Goal: Check status: Check status

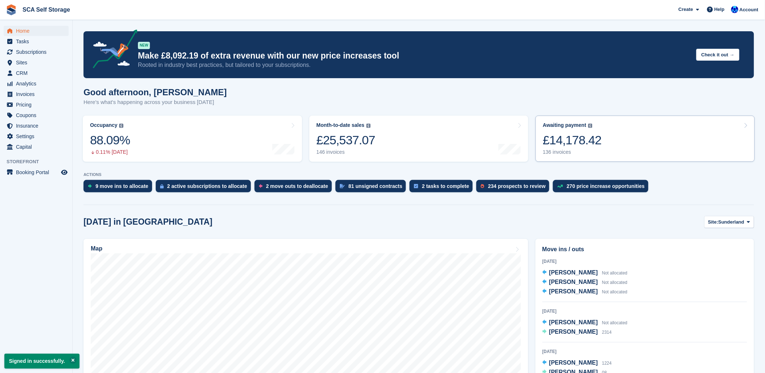
click at [620, 122] on link "Awaiting payment The total outstanding balance on all open invoices. £14,178.42…" at bounding box center [645, 139] width 219 height 46
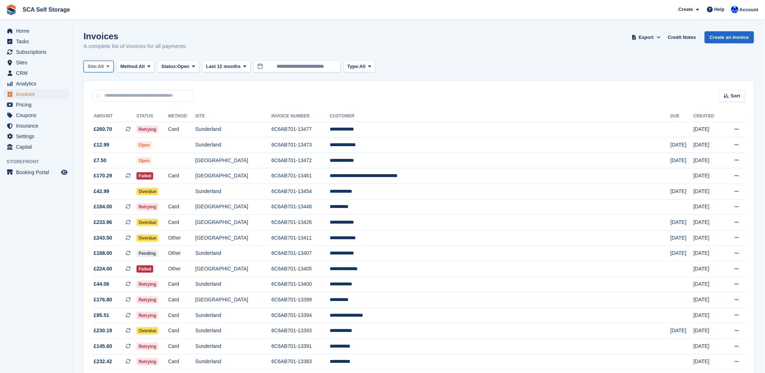
click at [97, 66] on span "Site:" at bounding box center [93, 66] width 10 height 7
click at [106, 109] on link "[GEOGRAPHIC_DATA]" at bounding box center [119, 109] width 65 height 13
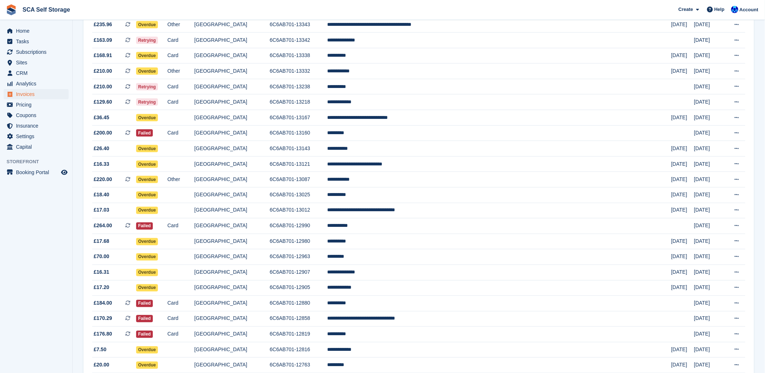
scroll to position [323, 0]
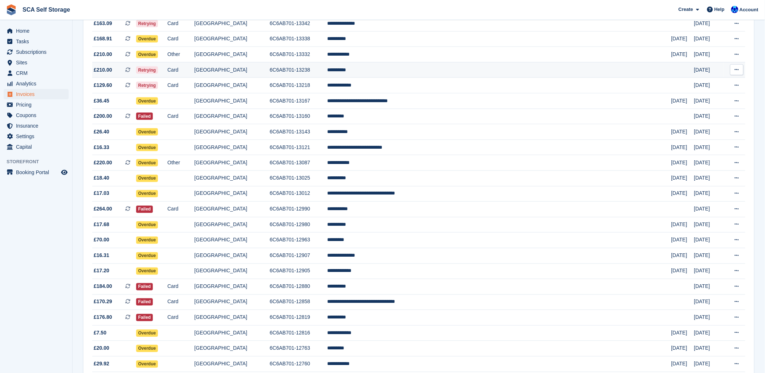
click at [100, 69] on span "£210.00" at bounding box center [103, 70] width 19 height 8
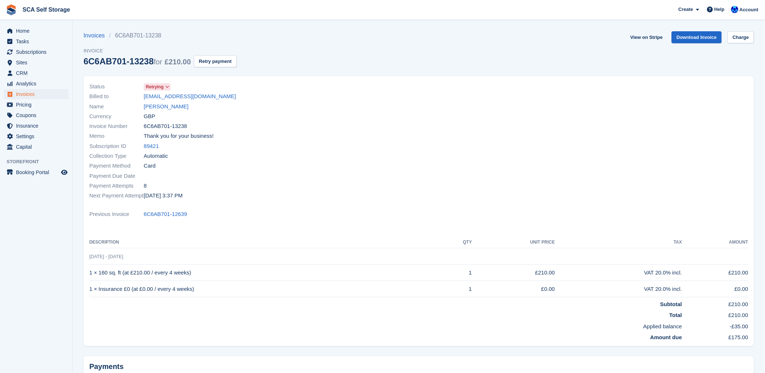
drag, startPoint x: 280, startPoint y: 116, endPoint x: 278, endPoint y: 124, distance: 7.6
click at [278, 124] on div "Status Retrying Billed to qwerty1808@gmail.com Name John Scott Currency GBP Inv…" at bounding box center [252, 140] width 334 height 127
drag, startPoint x: 278, startPoint y: 124, endPoint x: 297, endPoint y: 30, distance: 95.7
click at [297, 30] on section "Invoices 6C6AB701-13238 Invoice 6C6AB701-13238 for £210.00 Retry payment View o…" at bounding box center [419, 223] width 693 height 447
drag, startPoint x: 637, startPoint y: 132, endPoint x: 551, endPoint y: 124, distance: 86.9
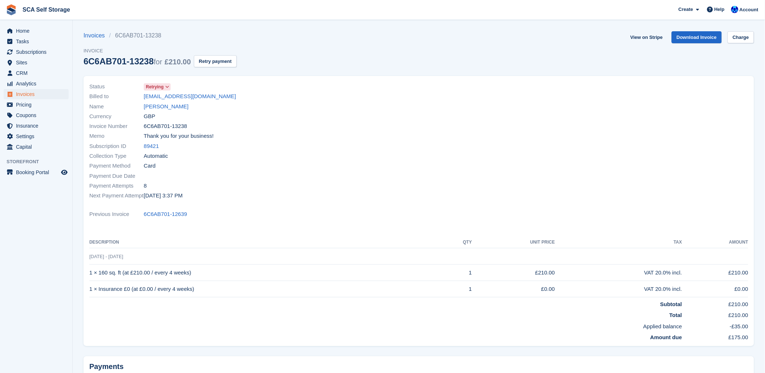
click at [583, 128] on div at bounding box center [586, 140] width 334 height 127
click at [291, 95] on div "Billed to qwerty1808@gmail.com" at bounding box center [251, 97] width 325 height 10
click at [158, 103] on link "John Scott" at bounding box center [166, 106] width 45 height 8
